Goal: Transaction & Acquisition: Purchase product/service

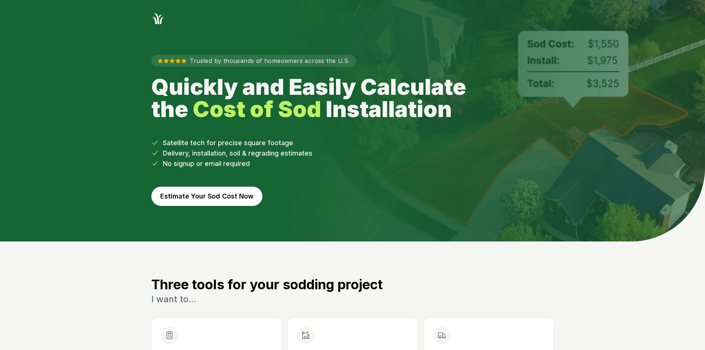
click at [245, 199] on button "Estimate Your Sod Cost Now" at bounding box center [206, 195] width 111 height 19
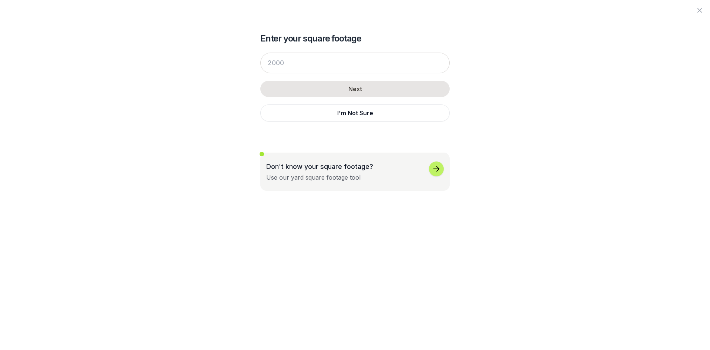
click at [295, 123] on div "Next I'm Not Sure" at bounding box center [354, 87] width 189 height 84
click at [296, 114] on button "I'm Not Sure" at bounding box center [354, 112] width 189 height 17
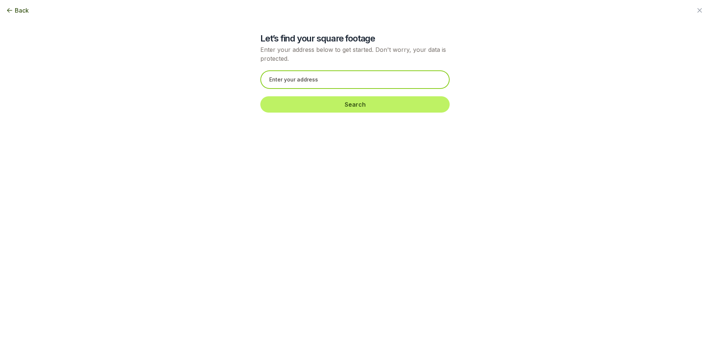
click at [286, 79] on input "text" at bounding box center [354, 79] width 189 height 18
paste input "[STREET_ADDRESS][PERSON_NAME]"
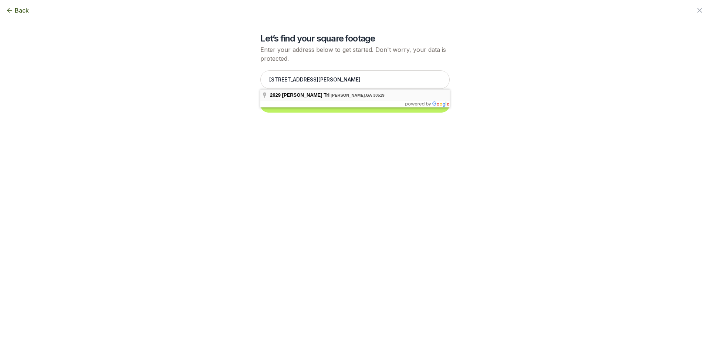
type input "[STREET_ADDRESS][PERSON_NAME]"
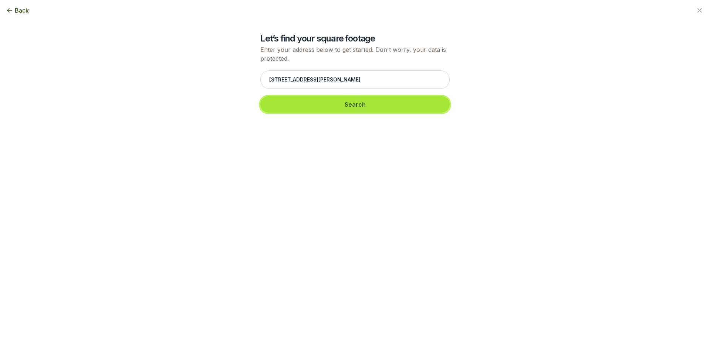
click at [286, 102] on button "Search" at bounding box center [354, 104] width 189 height 16
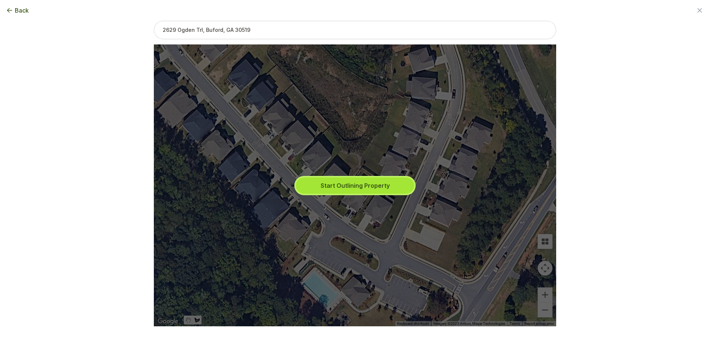
click at [318, 182] on button "Start Outlining Property" at bounding box center [355, 185] width 118 height 16
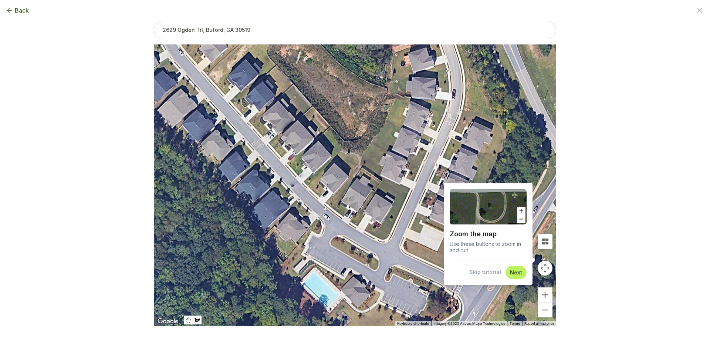
click at [484, 275] on button "Skip tutorial" at bounding box center [485, 271] width 32 height 7
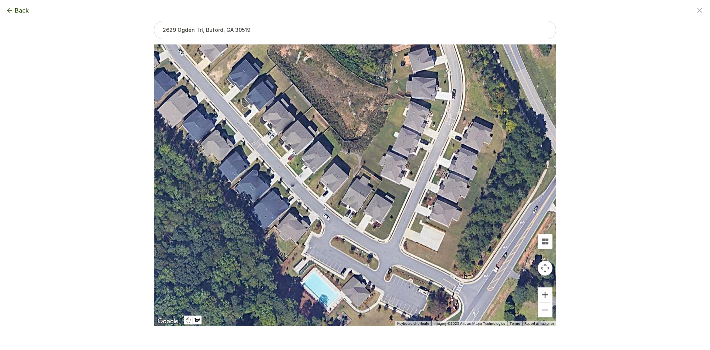
click at [543, 296] on button "Zoom in" at bounding box center [545, 294] width 15 height 15
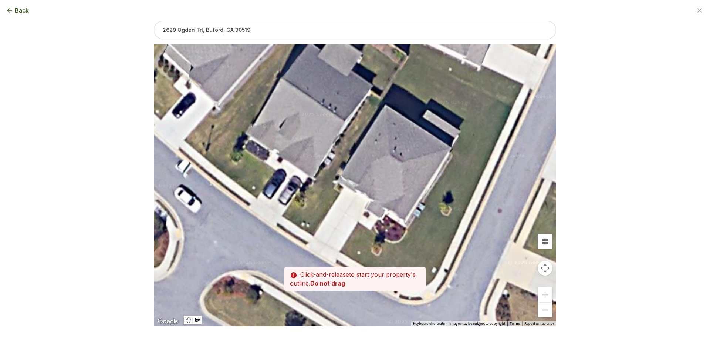
drag, startPoint x: 468, startPoint y: 271, endPoint x: 415, endPoint y: 154, distance: 128.0
click at [415, 154] on div at bounding box center [355, 185] width 403 height 282
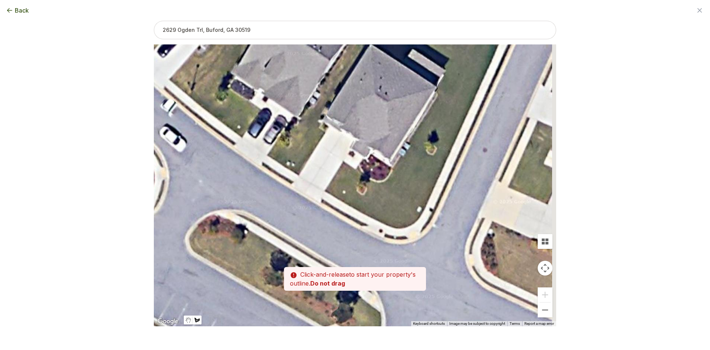
drag, startPoint x: 424, startPoint y: 255, endPoint x: 413, endPoint y: 189, distance: 67.0
click at [413, 189] on div at bounding box center [355, 186] width 403 height 282
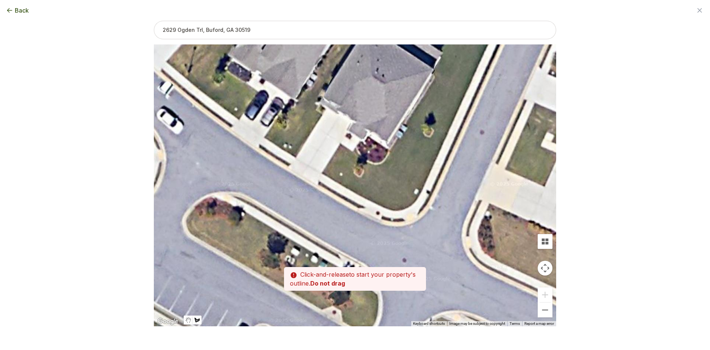
click at [341, 145] on div at bounding box center [355, 186] width 403 height 282
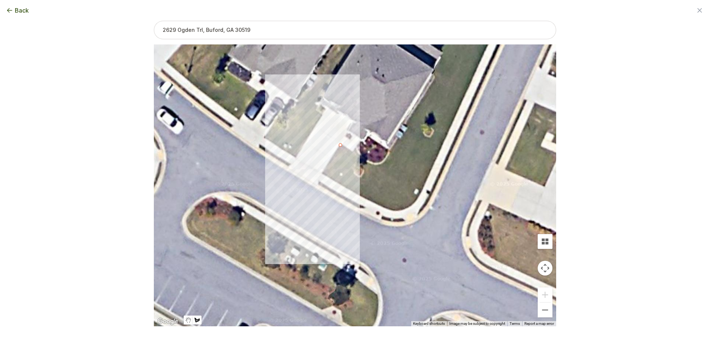
click at [321, 172] on div at bounding box center [355, 186] width 403 height 282
click at [336, 179] on div at bounding box center [355, 186] width 403 height 282
click at [350, 189] on div at bounding box center [355, 186] width 403 height 282
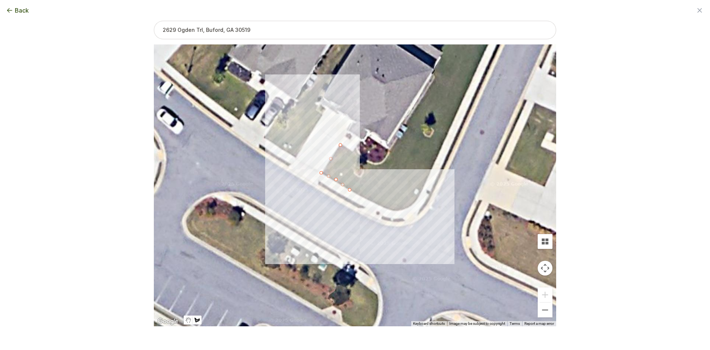
click at [372, 201] on div at bounding box center [355, 186] width 403 height 282
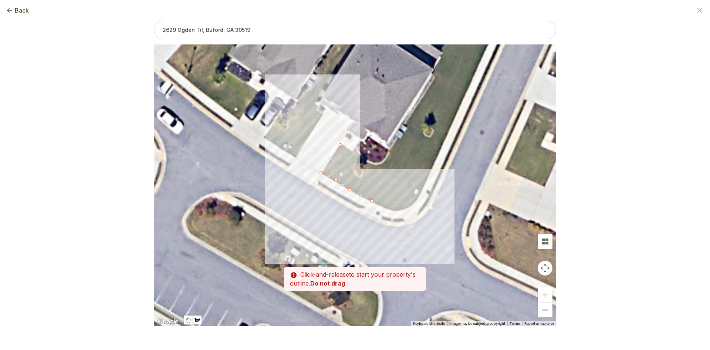
click at [390, 209] on div at bounding box center [355, 186] width 403 height 282
click at [405, 209] on div at bounding box center [355, 186] width 403 height 282
click at [416, 202] on div at bounding box center [355, 186] width 403 height 282
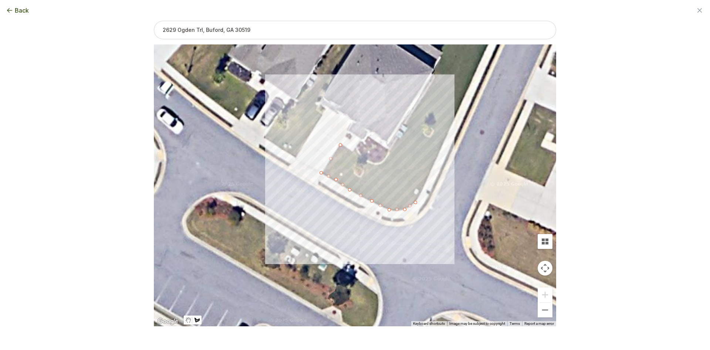
click at [436, 158] on div at bounding box center [355, 186] width 403 height 282
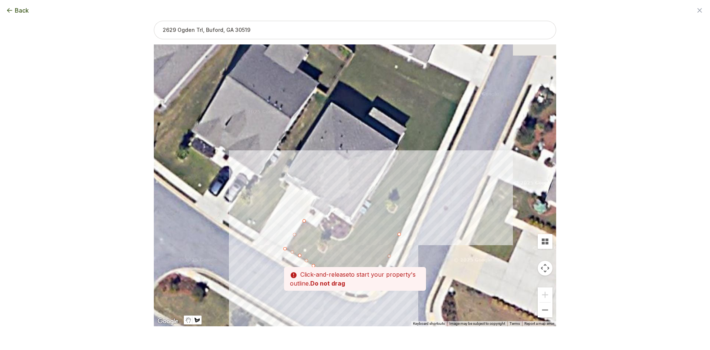
drag, startPoint x: 467, startPoint y: 88, endPoint x: 428, endPoint y: 168, distance: 88.2
click at [428, 168] on div at bounding box center [355, 186] width 403 height 282
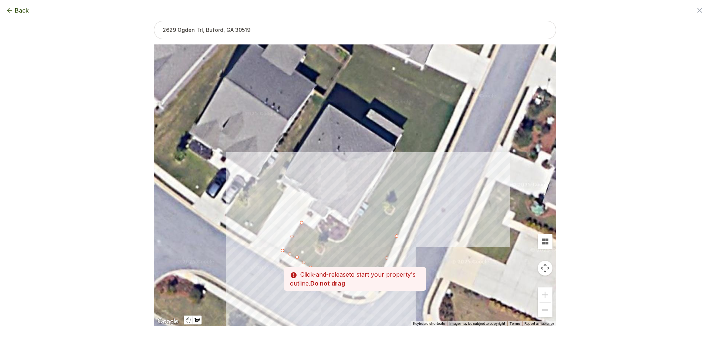
click at [428, 166] on div at bounding box center [355, 186] width 403 height 282
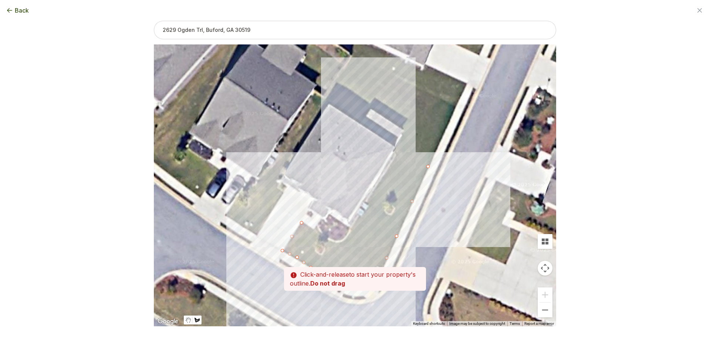
click at [397, 154] on div at bounding box center [355, 186] width 403 height 282
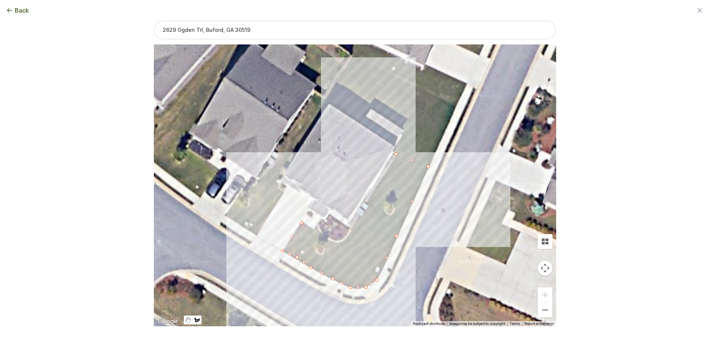
click at [367, 202] on div at bounding box center [355, 186] width 403 height 282
click at [351, 229] on div at bounding box center [355, 186] width 403 height 282
click at [346, 239] on div at bounding box center [355, 186] width 403 height 282
click at [341, 243] on div at bounding box center [355, 186] width 403 height 282
click at [325, 240] on div at bounding box center [355, 186] width 403 height 282
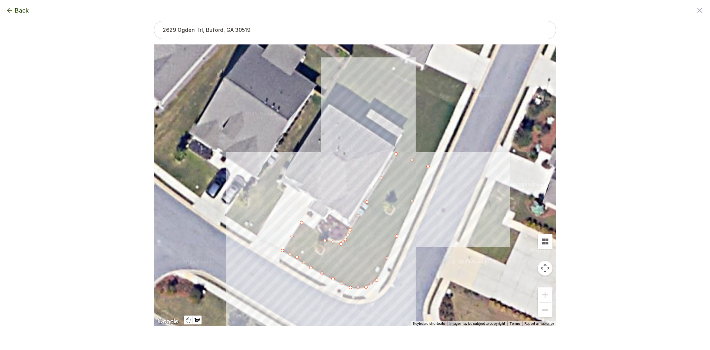
click at [303, 223] on div at bounding box center [355, 186] width 403 height 282
click at [307, 340] on button "Select another area" at bounding box center [304, 337] width 53 height 7
click at [257, 234] on div at bounding box center [355, 186] width 403 height 282
click at [241, 224] on div at bounding box center [355, 186] width 403 height 282
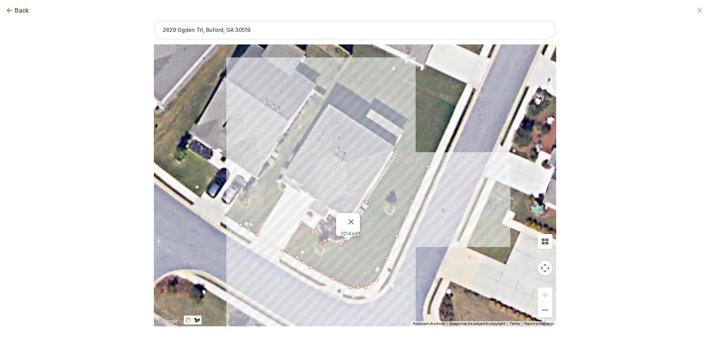
click at [322, 99] on div at bounding box center [355, 186] width 403 height 282
click at [329, 104] on div at bounding box center [355, 186] width 403 height 282
click at [279, 181] on div at bounding box center [355, 186] width 403 height 282
click at [281, 195] on div at bounding box center [355, 186] width 403 height 282
click at [259, 234] on div at bounding box center [355, 186] width 403 height 282
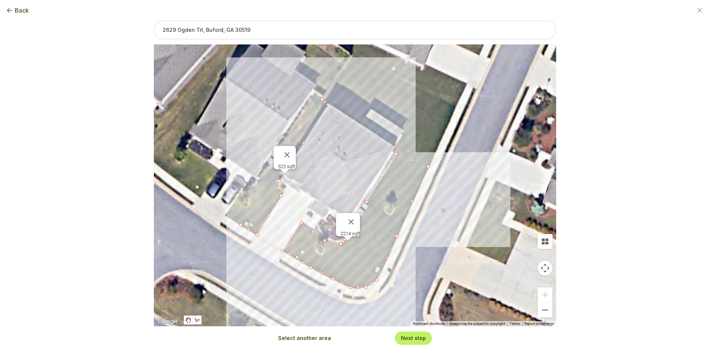
click at [286, 340] on button "Select another area" at bounding box center [304, 337] width 53 height 7
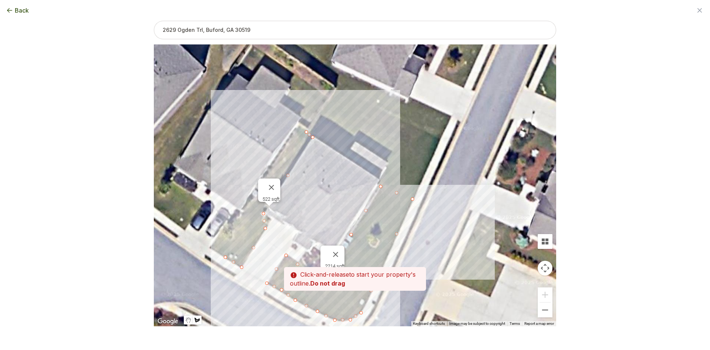
drag, startPoint x: 363, startPoint y: 132, endPoint x: 348, endPoint y: 164, distance: 34.6
click at [348, 164] on div at bounding box center [355, 186] width 403 height 282
click at [310, 131] on div at bounding box center [355, 186] width 403 height 282
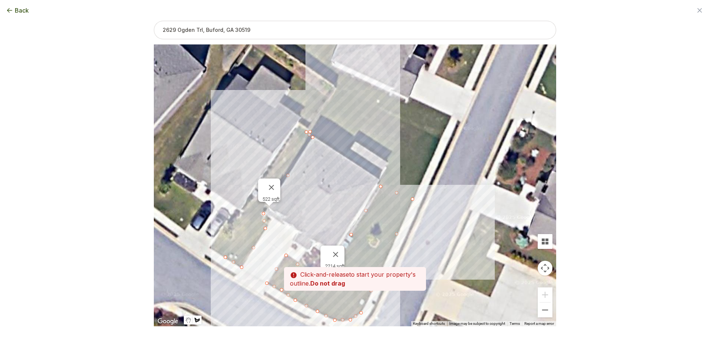
click at [338, 88] on div at bounding box center [355, 186] width 403 height 282
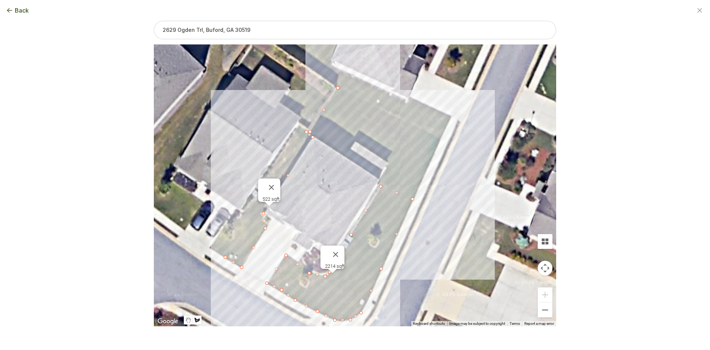
click at [440, 136] on div at bounding box center [355, 186] width 403 height 282
click at [413, 198] on div at bounding box center [355, 186] width 403 height 282
click at [380, 184] on div at bounding box center [355, 186] width 403 height 282
click at [390, 165] on div at bounding box center [355, 186] width 403 height 282
click at [355, 140] on div at bounding box center [355, 186] width 403 height 282
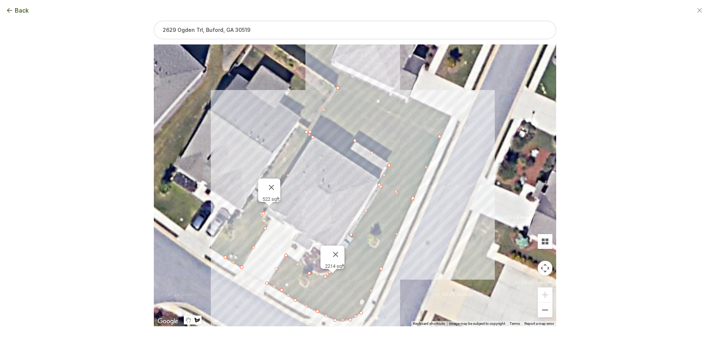
click at [346, 153] on div at bounding box center [355, 186] width 403 height 282
click at [309, 131] on div at bounding box center [355, 186] width 403 height 282
type input "4649"
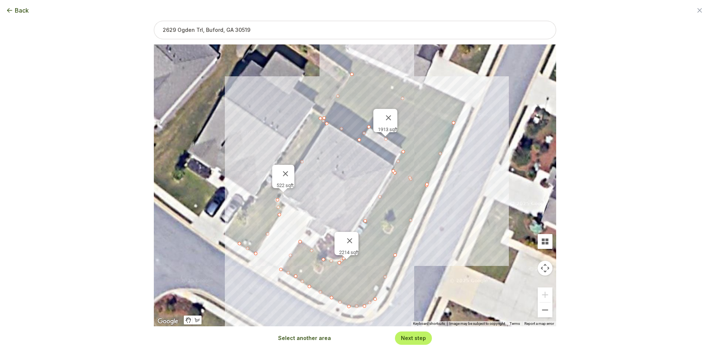
drag, startPoint x: 340, startPoint y: 183, endPoint x: 359, endPoint y: 177, distance: 20.4
click at [359, 177] on div "2214 sqft 522 sqft 1913 sqft" at bounding box center [355, 185] width 403 height 282
